Goal: Transaction & Acquisition: Download file/media

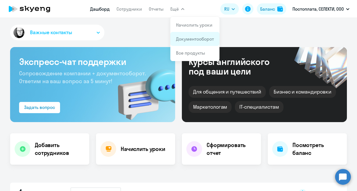
select select "30"
click at [190, 35] on li "Документооборот" at bounding box center [194, 39] width 49 height 14
click at [189, 39] on link "Документооборот" at bounding box center [195, 39] width 38 height 6
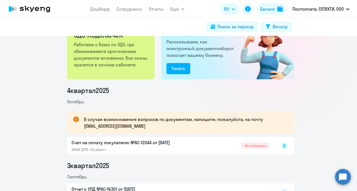
scroll to position [56, 0]
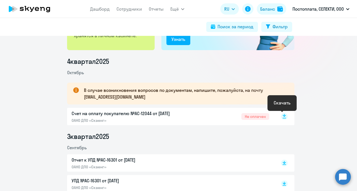
click at [283, 118] on icon at bounding box center [284, 118] width 3 height 1
click at [282, 118] on rect at bounding box center [284, 116] width 7 height 7
